Goal: Navigation & Orientation: Find specific page/section

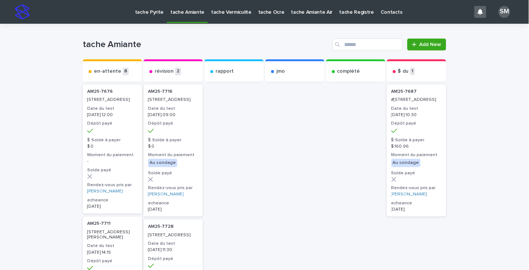
click at [138, 10] on p "tache Pyrite" at bounding box center [149, 8] width 29 height 16
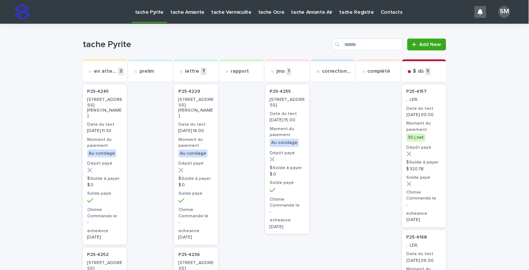
click at [233, 7] on p "tache Vermiculite" at bounding box center [231, 8] width 40 height 16
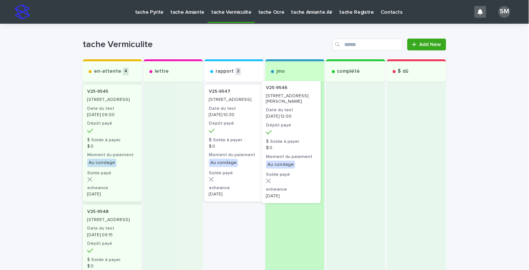
drag, startPoint x: 214, startPoint y: 111, endPoint x: 277, endPoint y: 108, distance: 62.8
